Goal: Ask a question

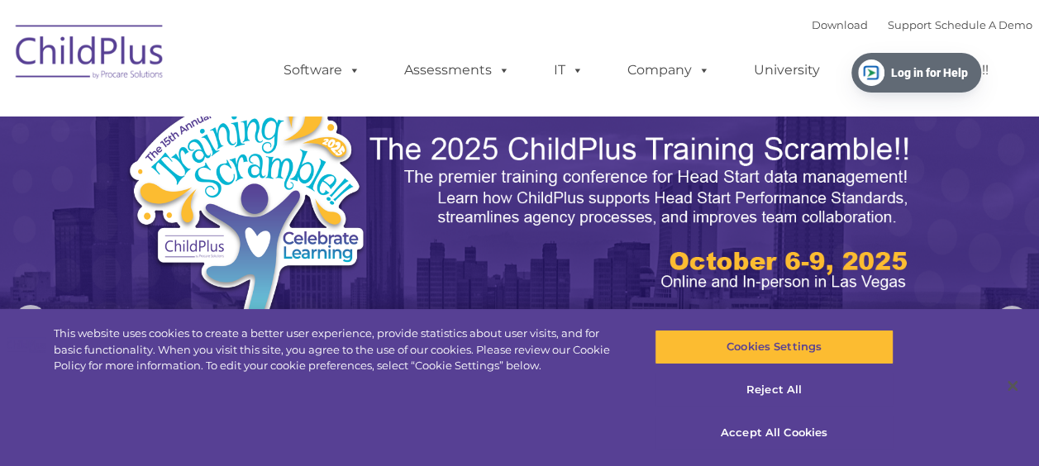
select select "MEDIUM"
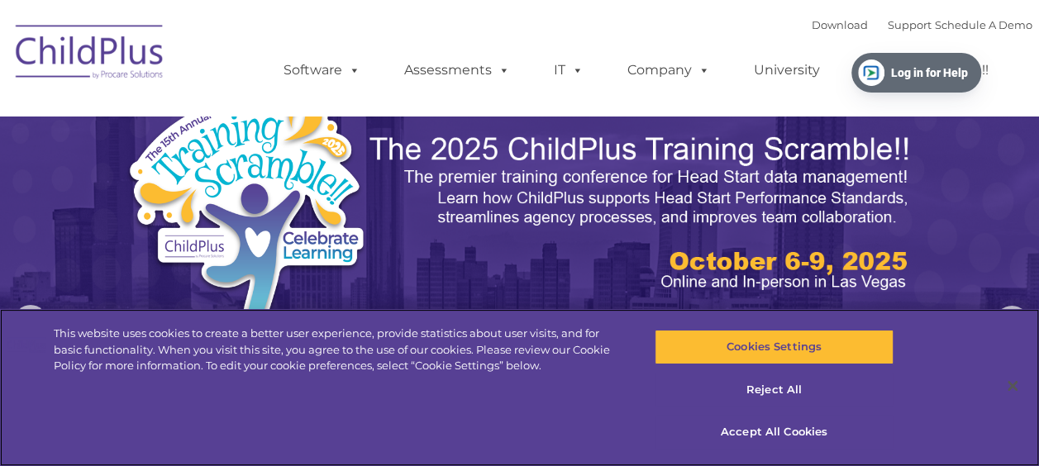
click at [957, 378] on div "This website uses cookies to create a better user experience, provide statistic…" at bounding box center [519, 387] width 1039 height 157
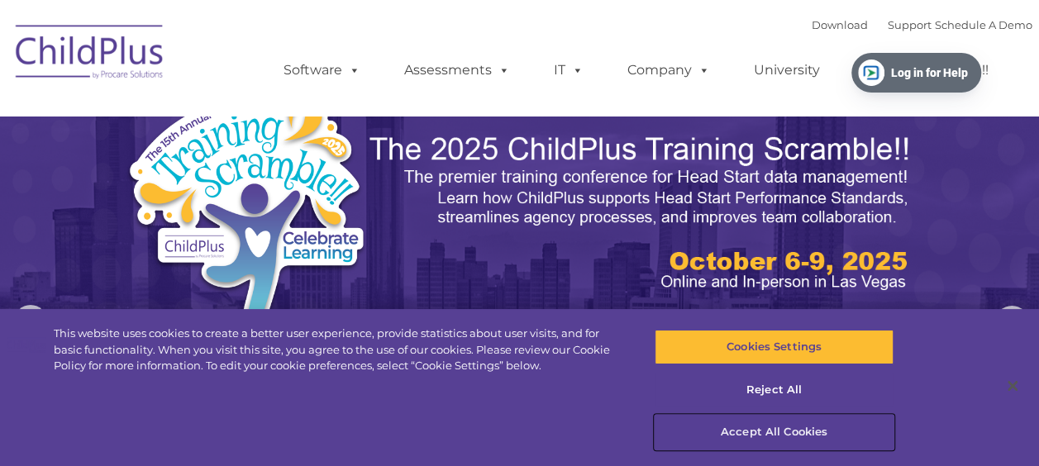
click at [802, 428] on button "Accept All Cookies" at bounding box center [774, 432] width 239 height 35
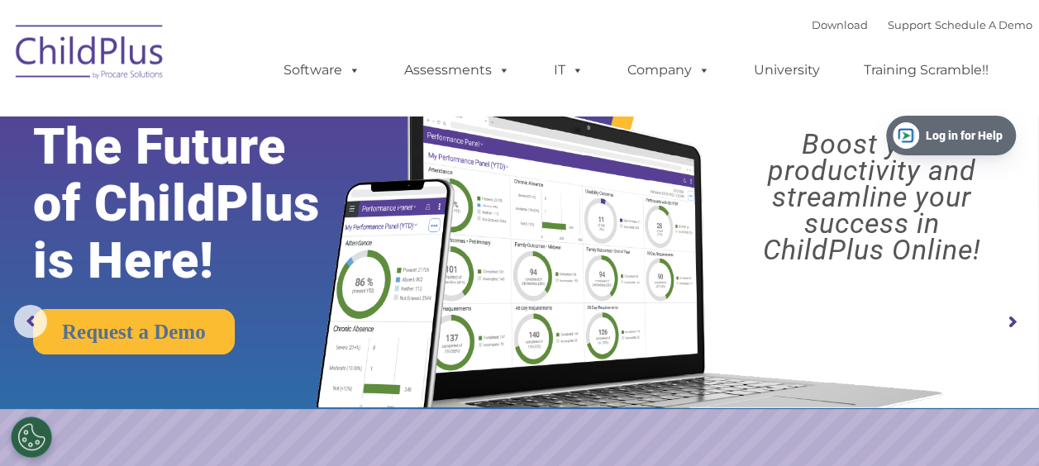
drag, startPoint x: 918, startPoint y: 57, endPoint x: 953, endPoint y: 119, distance: 71.5
click at [953, 119] on button "Log in for Help" at bounding box center [951, 136] width 130 height 40
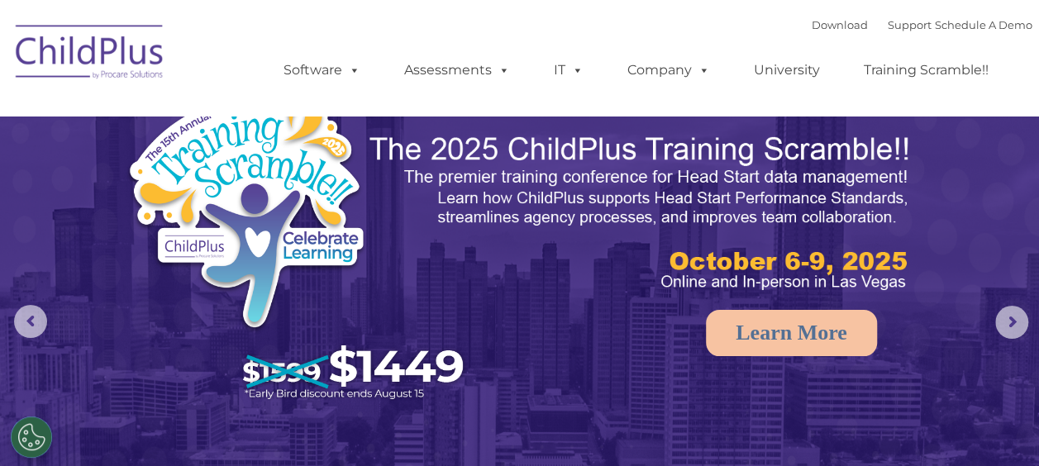
select select "MEDIUM"
